Goal: Task Accomplishment & Management: Use online tool/utility

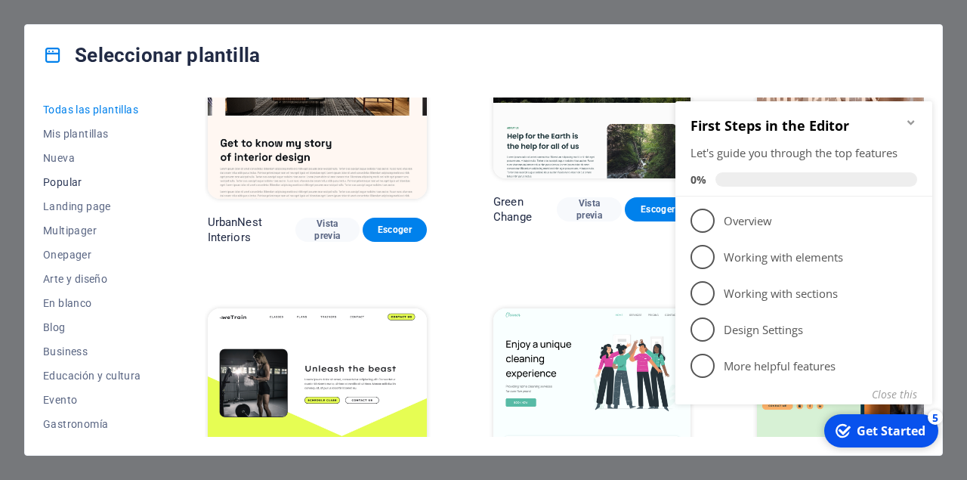
click at [56, 180] on span "Popular" at bounding box center [92, 182] width 98 height 12
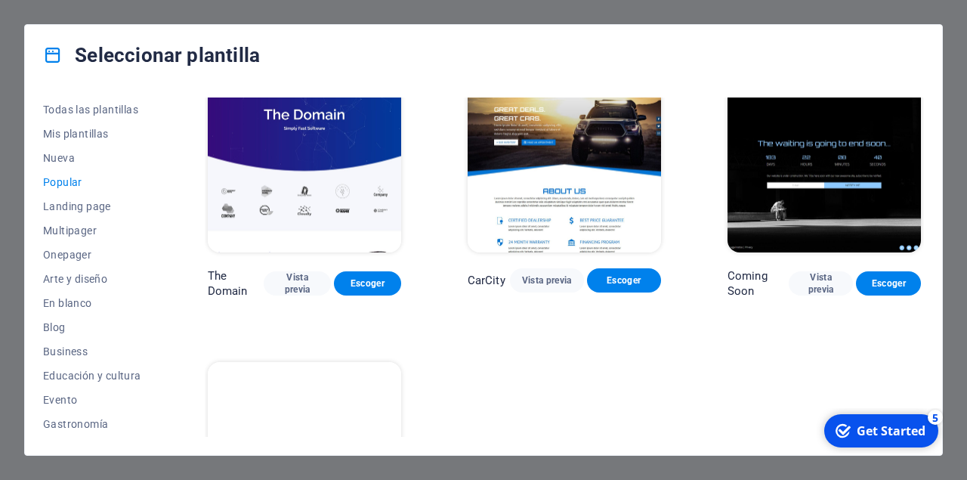
scroll to position [1322, 0]
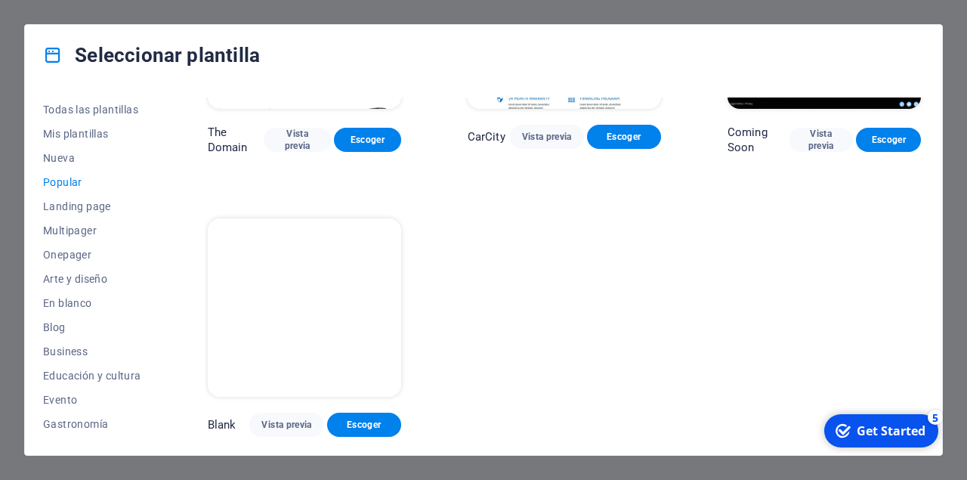
click at [286, 296] on img at bounding box center [304, 307] width 193 height 178
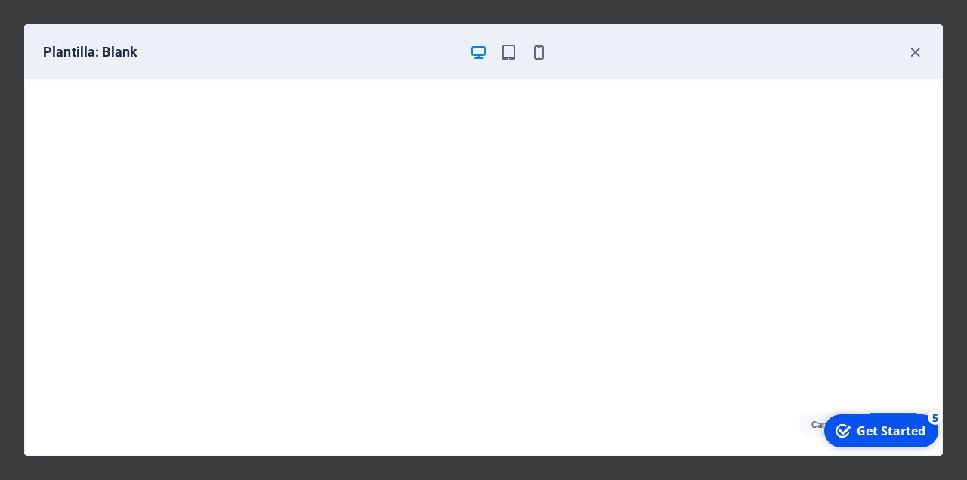
click at [873, 430] on div "Get Started" at bounding box center [891, 430] width 69 height 17
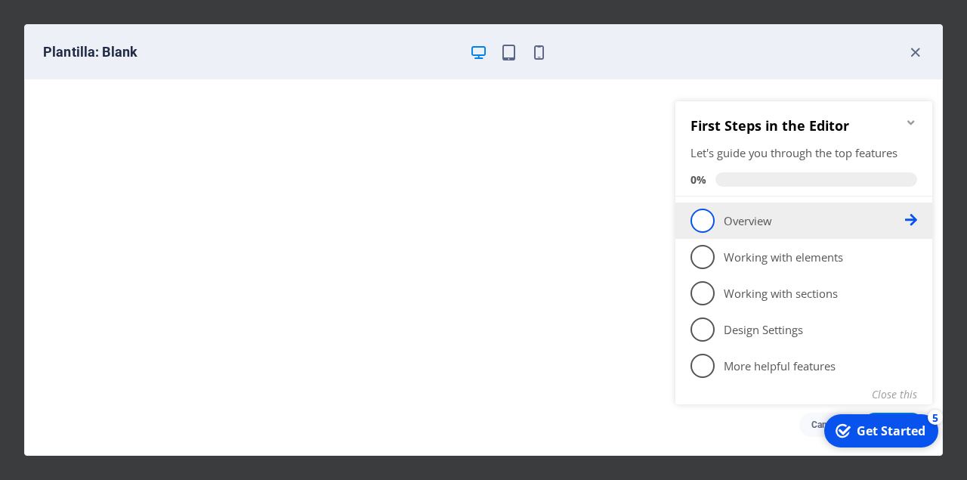
click at [700, 225] on span "1" at bounding box center [703, 221] width 24 height 24
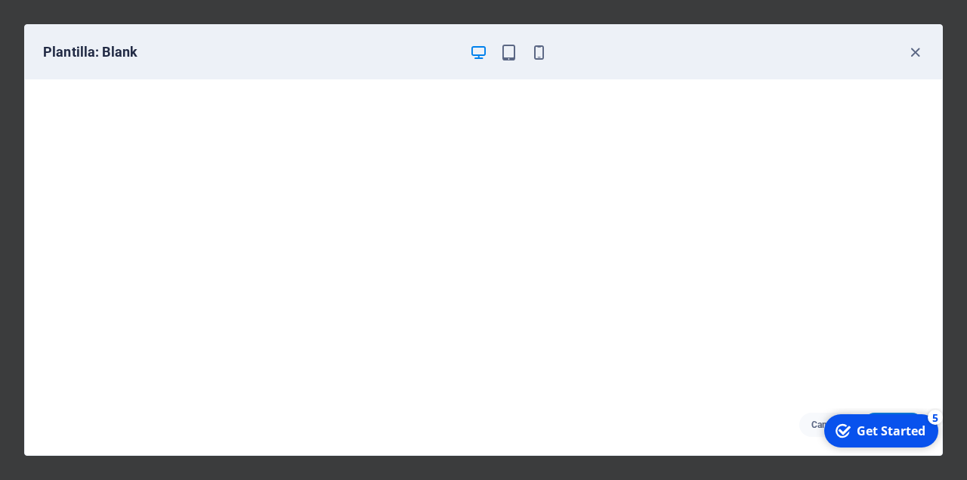
scroll to position [4, 0]
click at [872, 428] on div "Get Started" at bounding box center [891, 430] width 69 height 17
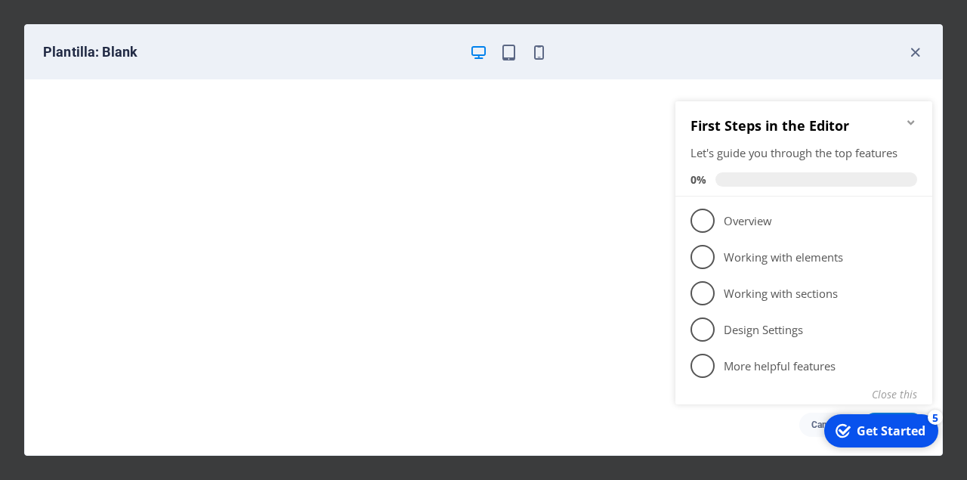
click at [868, 433] on div "Get Started" at bounding box center [891, 430] width 69 height 17
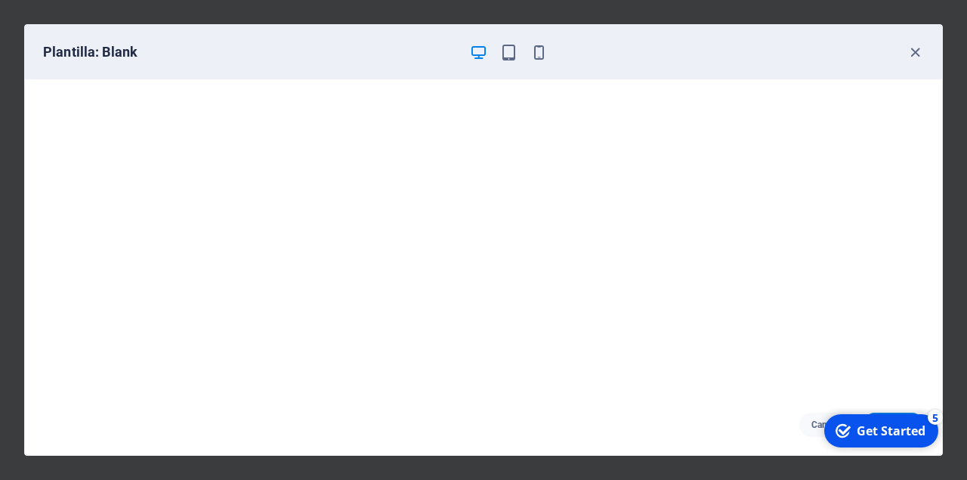
click at [915, 453] on div "checkmark Get Started 5 First Steps in the Editor Let's guide you through the t…" at bounding box center [880, 430] width 128 height 45
drag, startPoint x: 905, startPoint y: 430, endPoint x: 861, endPoint y: 347, distance: 94.0
click at [861, 408] on html "checkmark Get Started 5 First Steps in the Editor Let's guide you through the t…" at bounding box center [880, 430] width 128 height 45
drag, startPoint x: 864, startPoint y: 54, endPoint x: 775, endPoint y: 45, distance: 89.7
click at [761, 45] on div "Plantilla: Blank" at bounding box center [474, 52] width 863 height 18
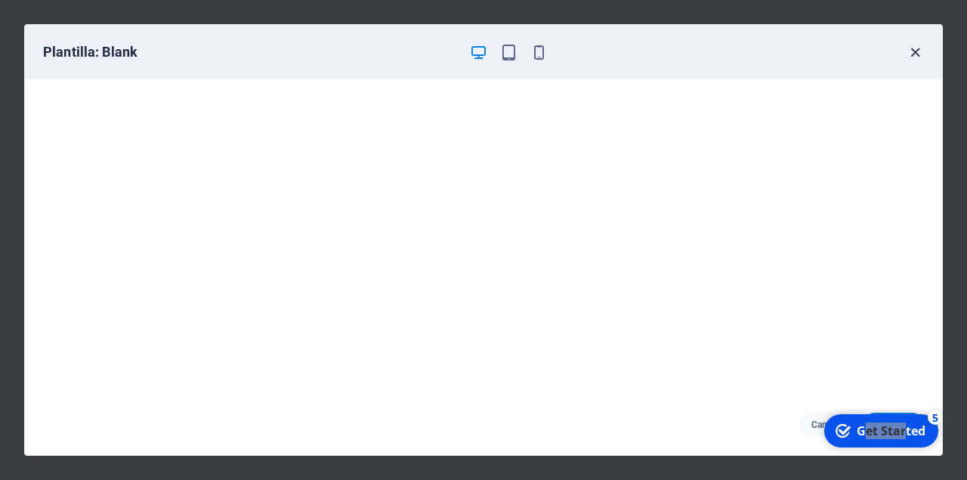
click at [909, 51] on icon "button" at bounding box center [915, 52] width 17 height 17
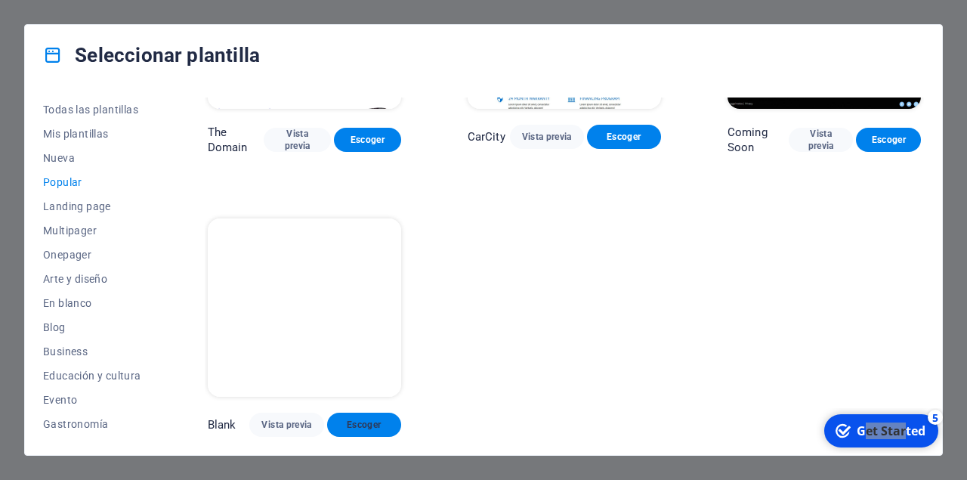
click at [342, 428] on span "Escoger" at bounding box center [364, 425] width 50 height 12
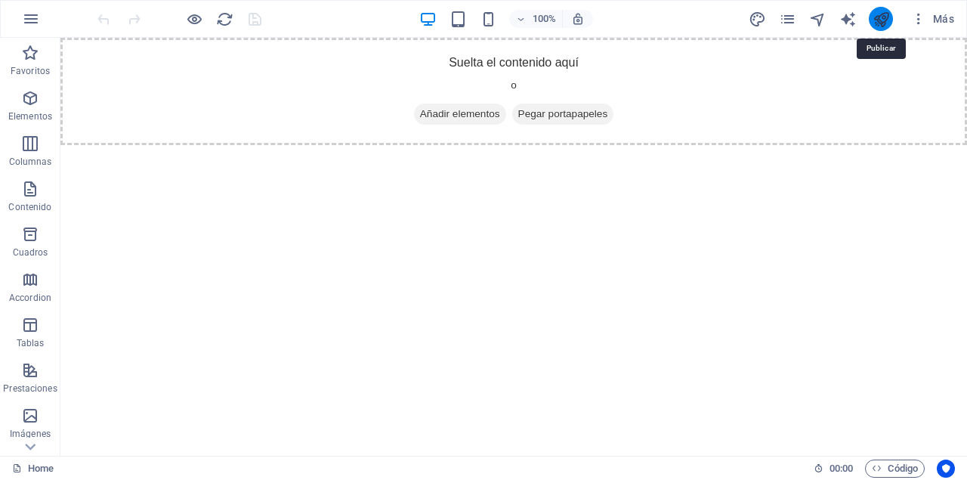
click at [879, 13] on icon "publish" at bounding box center [881, 19] width 17 height 17
